Goal: Task Accomplishment & Management: Use online tool/utility

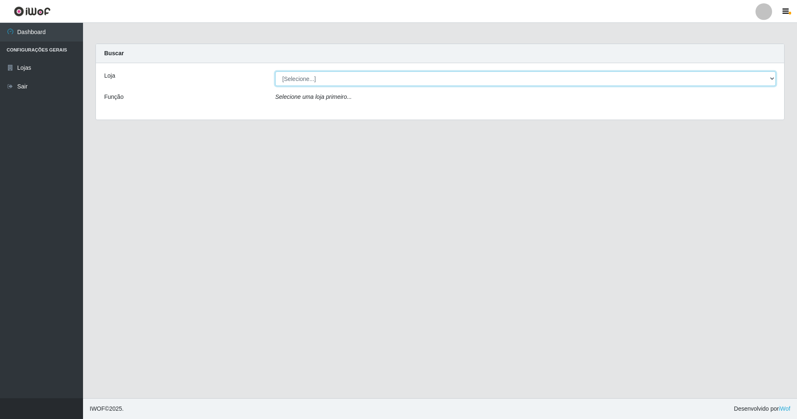
click at [297, 75] on select "[Selecione...] SuperShow - Asa Norte" at bounding box center [525, 78] width 500 height 15
select select "71"
click at [275, 71] on select "[Selecione...] SuperShow - Asa Norte" at bounding box center [525, 78] width 500 height 15
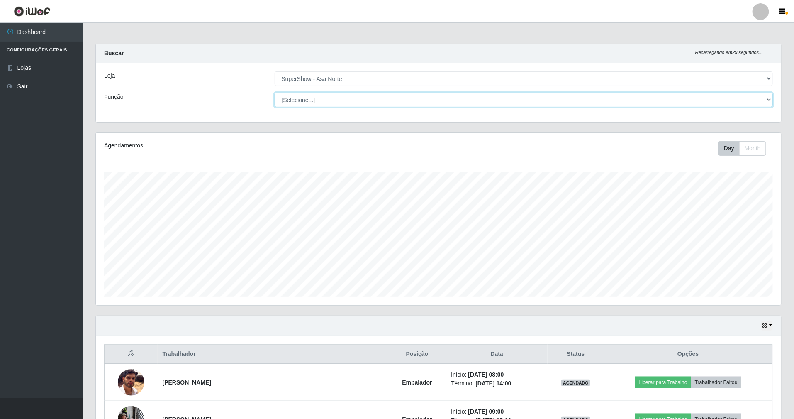
click at [295, 98] on select "[Selecione...] ASG ASG + ASG ++ Auxiliar de Depósito Auxiliar de Depósito + Aux…" at bounding box center [524, 100] width 499 height 15
click at [307, 95] on select "[Selecione...] ASG ASG + ASG ++ Auxiliar de Depósito Auxiliar de Depósito + Aux…" at bounding box center [524, 100] width 499 height 15
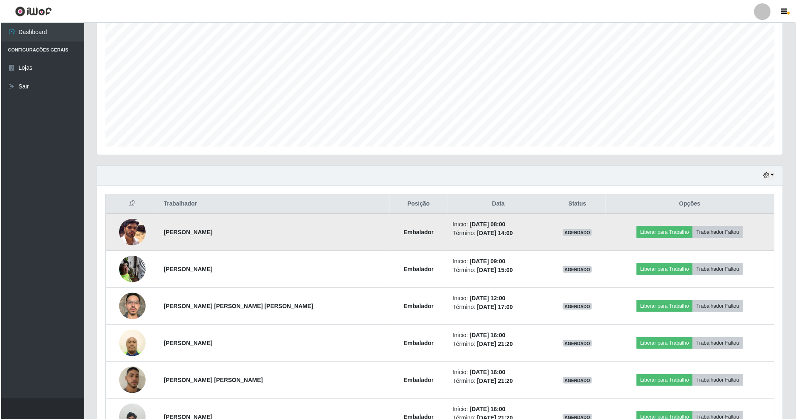
scroll to position [166, 0]
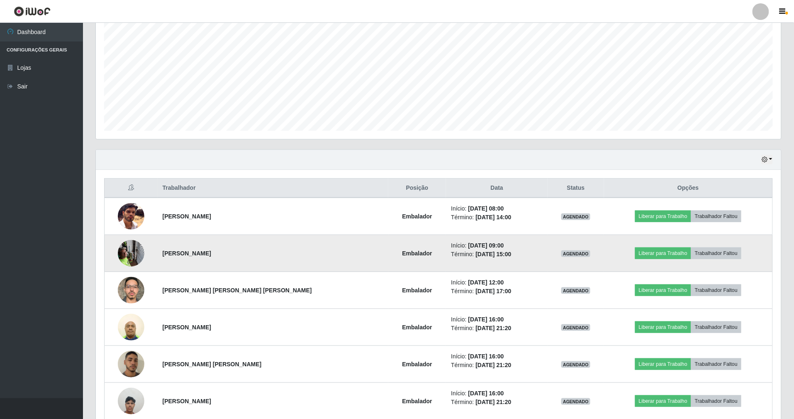
click at [651, 244] on td "Liberar para Trabalho Trabalhador Faltou" at bounding box center [688, 253] width 169 height 37
click at [650, 258] on button "Liberar para Trabalho" at bounding box center [663, 253] width 56 height 12
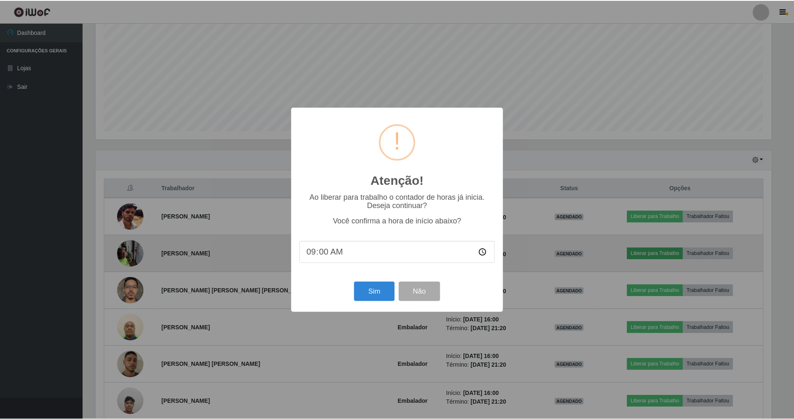
scroll to position [173, 678]
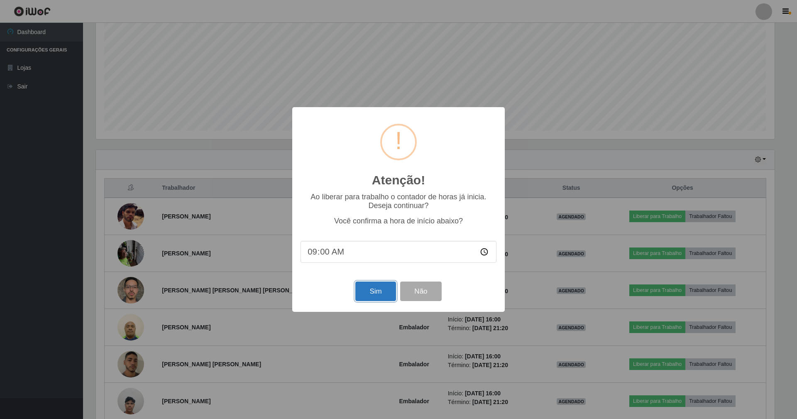
click at [373, 294] on button "Sim" at bounding box center [375, 290] width 40 height 19
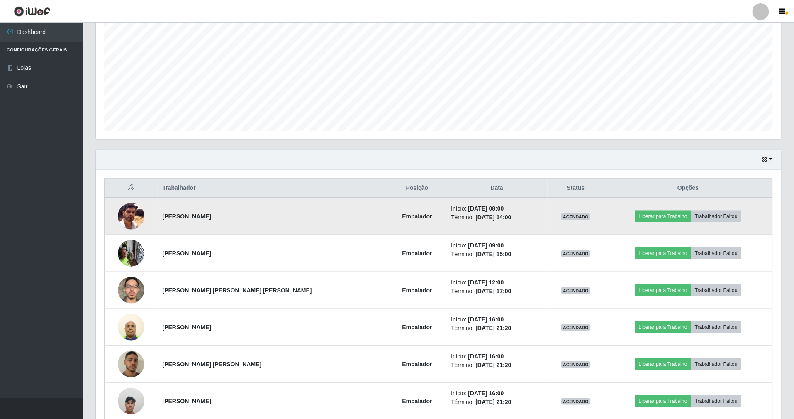
scroll to position [173, 687]
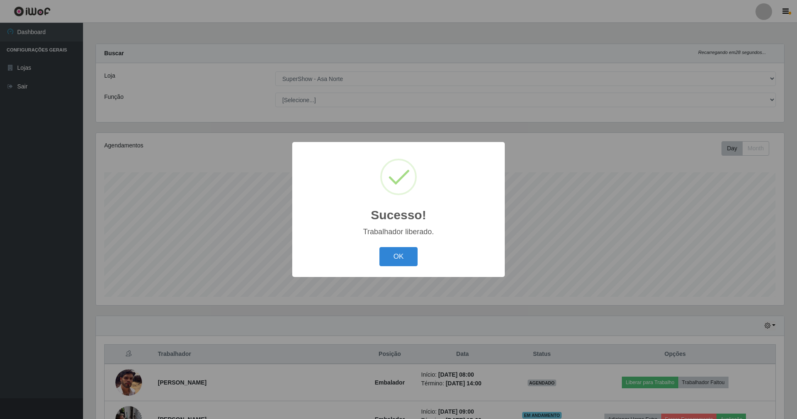
click at [379, 247] on button "OK" at bounding box center [398, 256] width 39 height 19
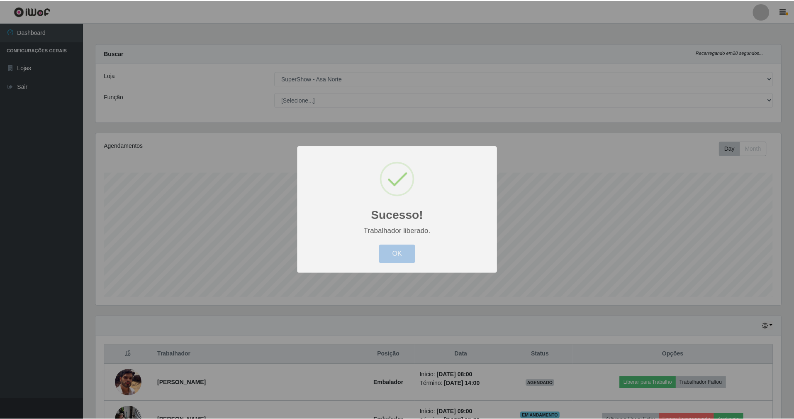
scroll to position [414705, 414192]
